Goal: Information Seeking & Learning: Learn about a topic

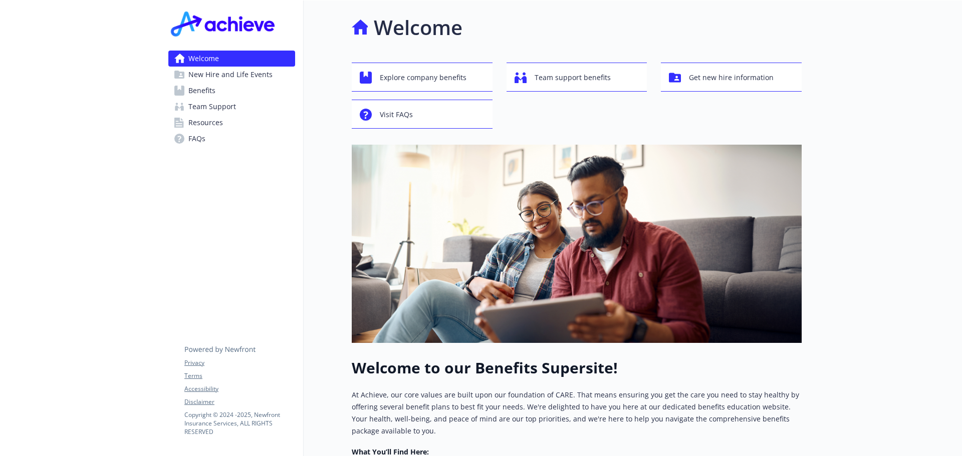
click at [199, 87] on span "Benefits" at bounding box center [201, 91] width 27 height 16
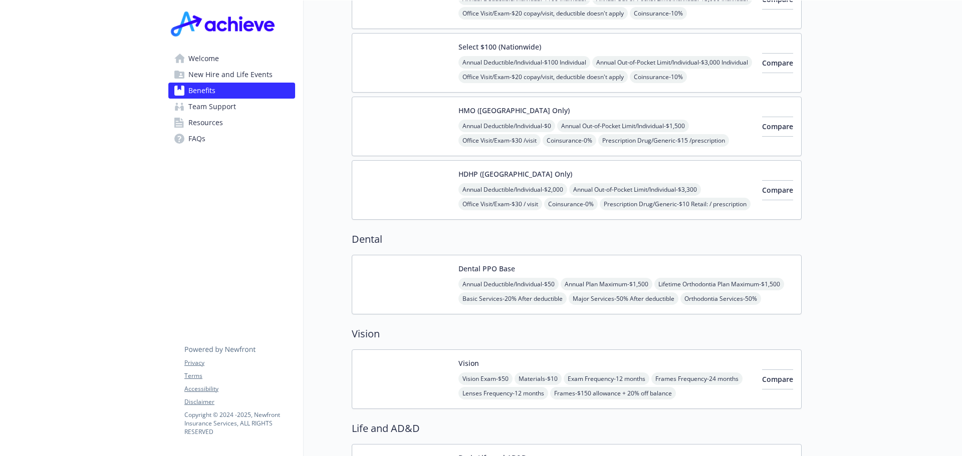
scroll to position [351, 0]
